Goal: Navigation & Orientation: Find specific page/section

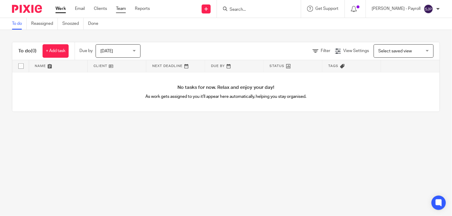
click at [117, 8] on link "Team" at bounding box center [121, 9] width 10 height 6
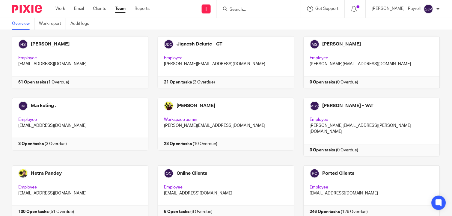
scroll to position [333, 0]
